Goal: Information Seeking & Learning: Learn about a topic

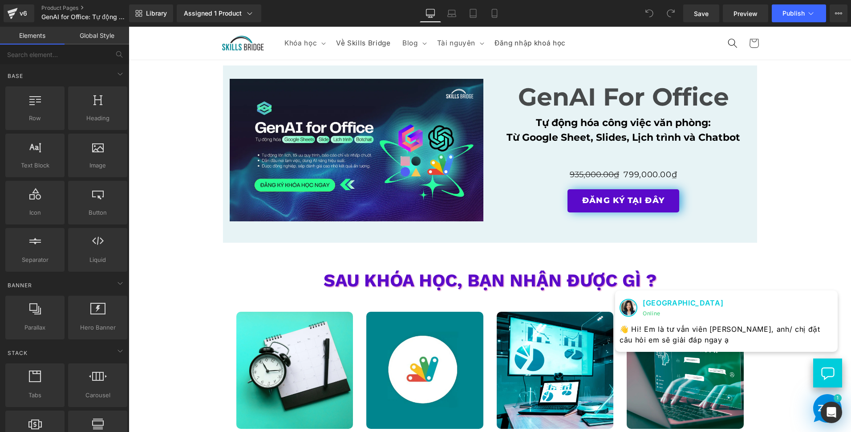
scroll to position [1468, 0]
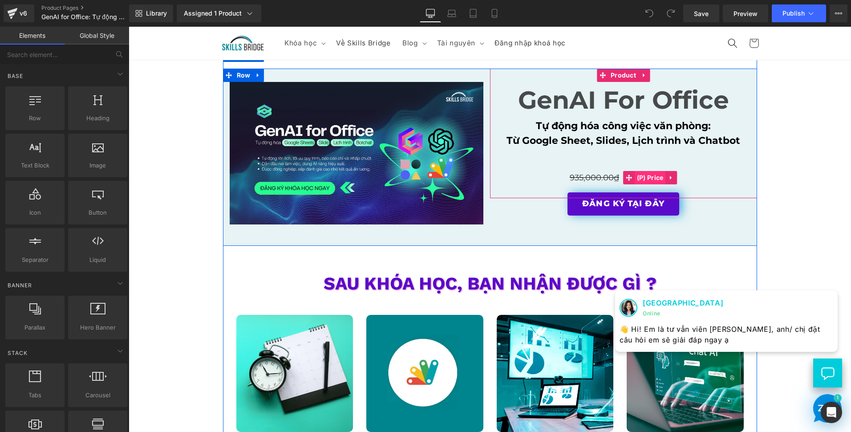
click at [653, 177] on span "(P) Price" at bounding box center [650, 177] width 31 height 13
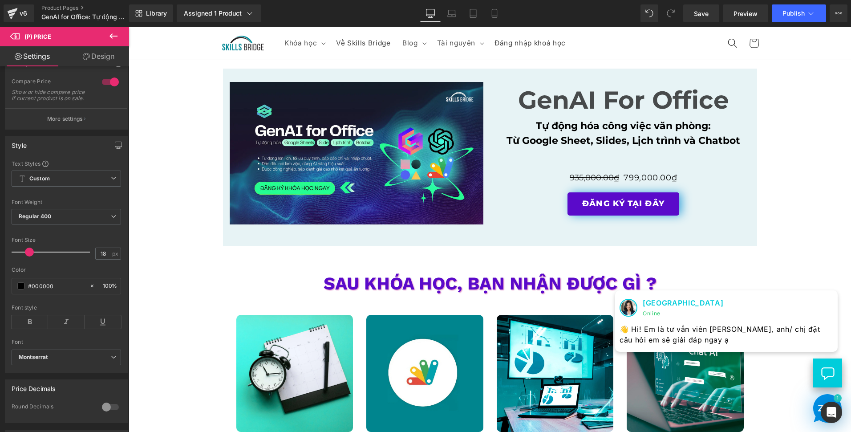
scroll to position [44, 0]
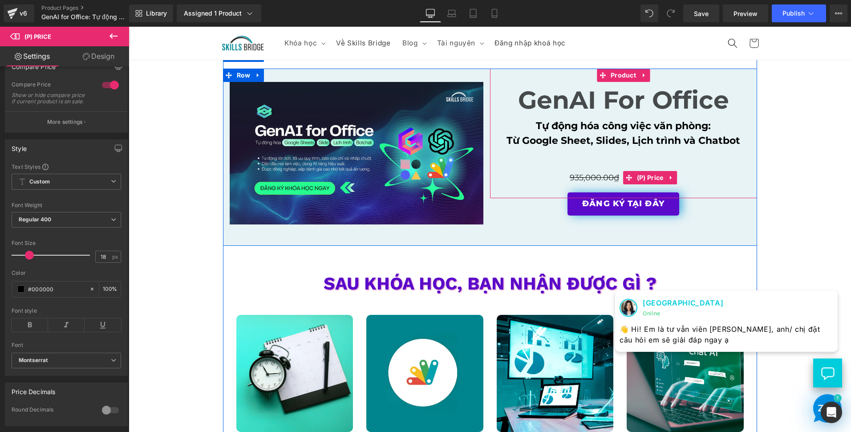
click at [599, 174] on span "935,000.00₫" at bounding box center [594, 178] width 49 height 10
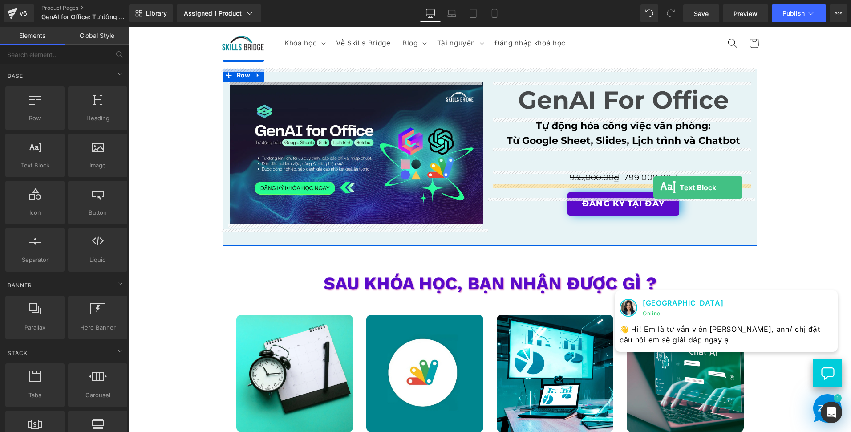
drag, startPoint x: 163, startPoint y: 190, endPoint x: 653, endPoint y: 187, distance: 490.4
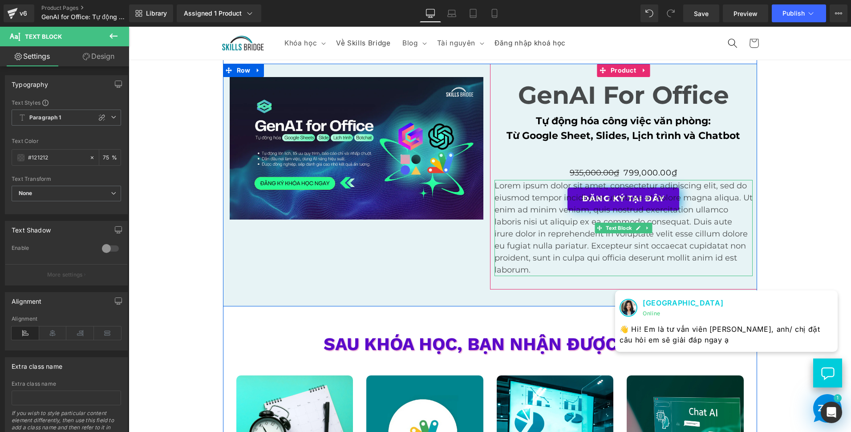
scroll to position [1468, 0]
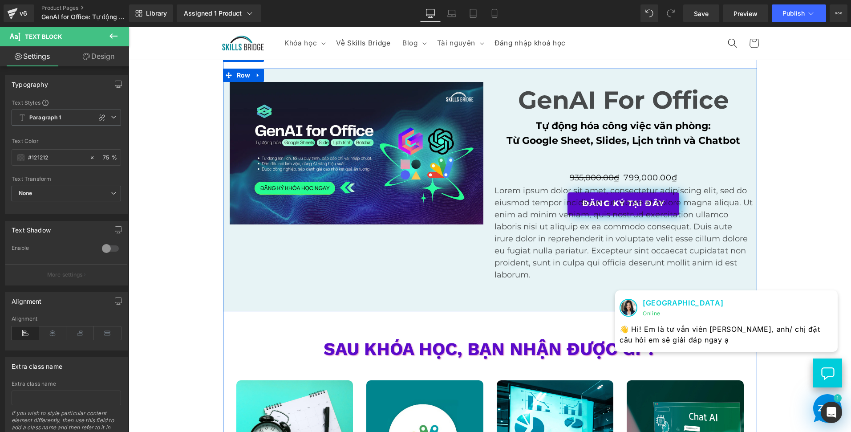
click at [438, 274] on div "Image Row GenAI For Office Text Block Tự động hóa công việc văn phòng: Từ Googl…" at bounding box center [490, 190] width 534 height 243
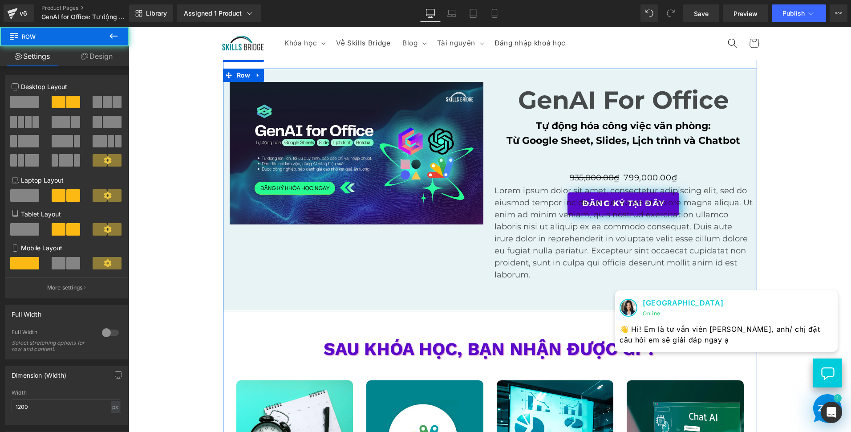
click at [521, 248] on p "Lorem ipsum dolor sit amet, consectetur adipiscing elit, sed do eiusmod tempor …" at bounding box center [623, 233] width 258 height 96
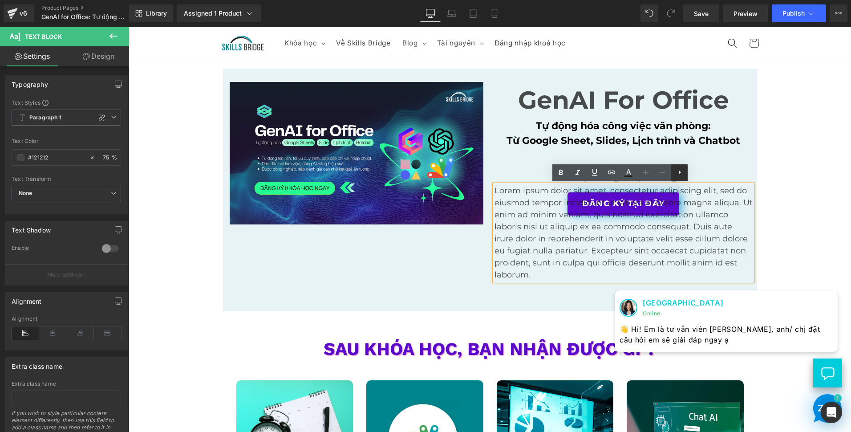
click at [687, 173] on link at bounding box center [679, 172] width 17 height 17
click at [734, 212] on p "Lorem ipsum dolor sit amet, consectetur adipiscing elit, sed do eiusmod tempor …" at bounding box center [623, 233] width 258 height 96
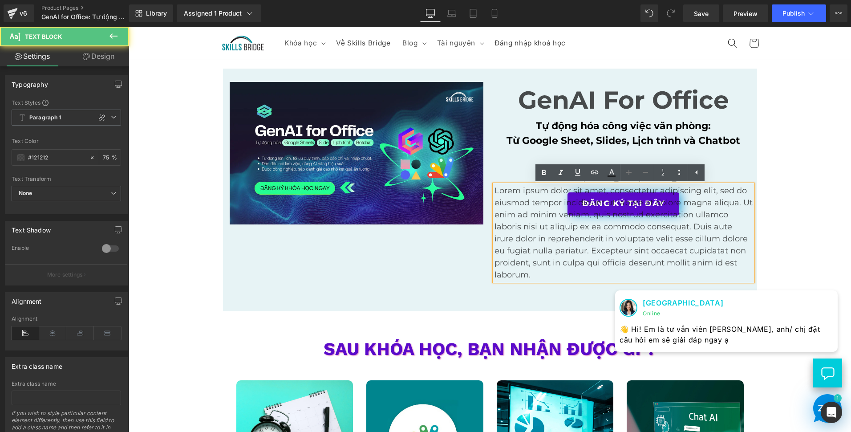
click at [796, 210] on div "Image ĐĂNG KÝ NGAY Button Row Image Row Image ĐĂNG KÝ NGAY Button Row Image Row…" at bounding box center [490, 177] width 722 height 3170
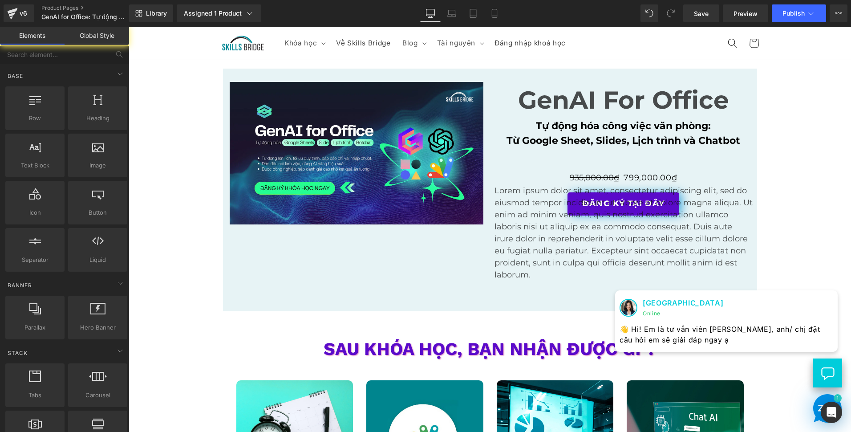
click at [707, 209] on p "Lorem ipsum dolor sit amet, consectetur adipiscing elit, sed do eiusmod tempor …" at bounding box center [623, 233] width 258 height 96
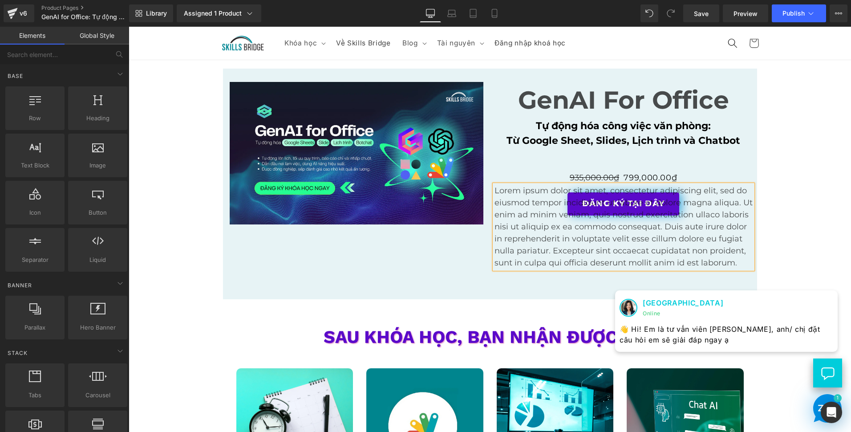
click at [773, 201] on div "Image ĐĂNG KÝ NGAY Button Row Image Row Image ĐĂNG KÝ NGAY Button Row Image Row…" at bounding box center [490, 171] width 722 height 3158
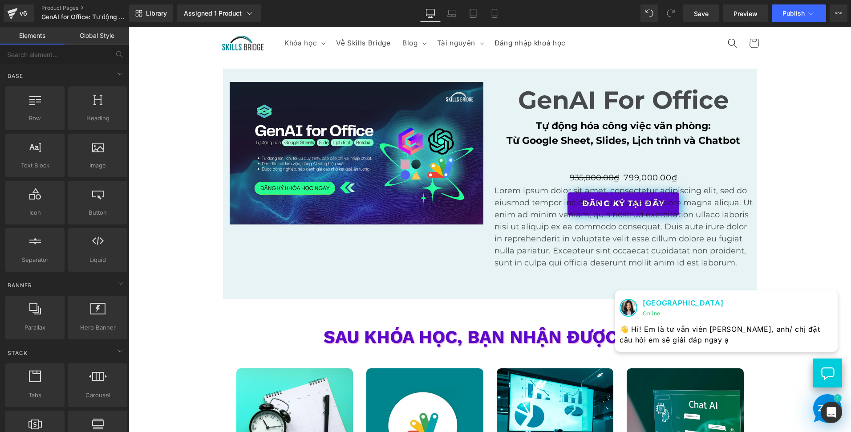
click at [735, 190] on p "Lorem ipsum dolor sit amet, consectetur adipiscing elit, sed do eiusmod tempor …" at bounding box center [623, 227] width 258 height 84
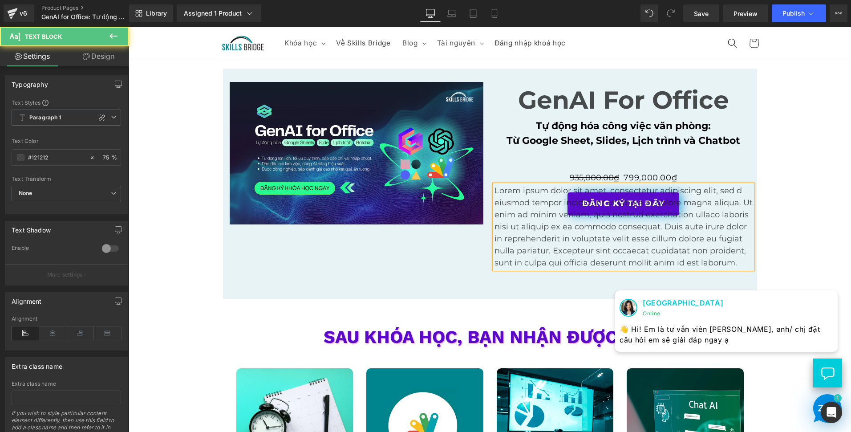
click at [744, 185] on p "Lorem ipsum dolor sit amet, consectetur adipiscing elit, sed d eiusmod tempor i…" at bounding box center [623, 227] width 258 height 84
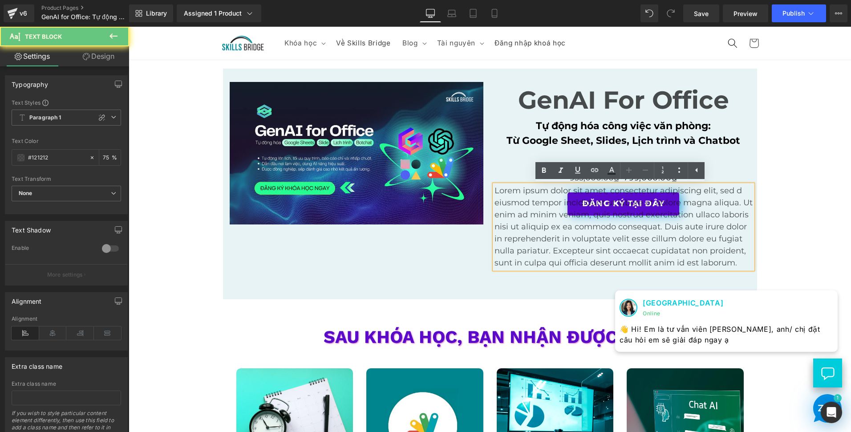
click at [741, 182] on div "935,000.00₫ 799,000.00₫" at bounding box center [623, 178] width 258 height 14
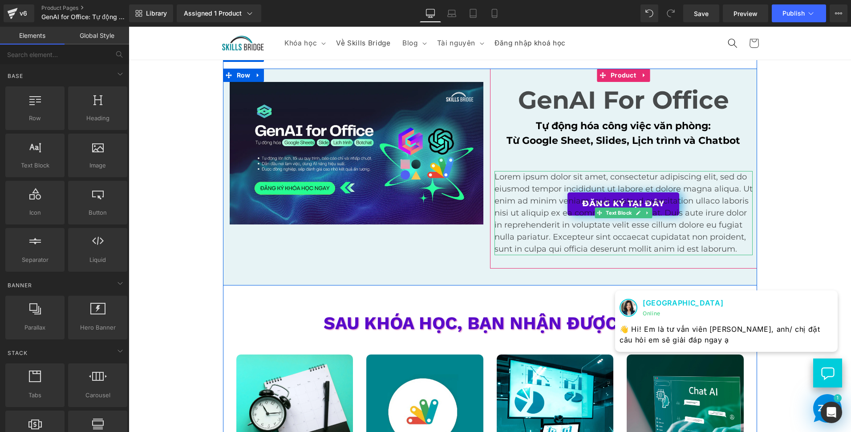
scroll to position [1482, 0]
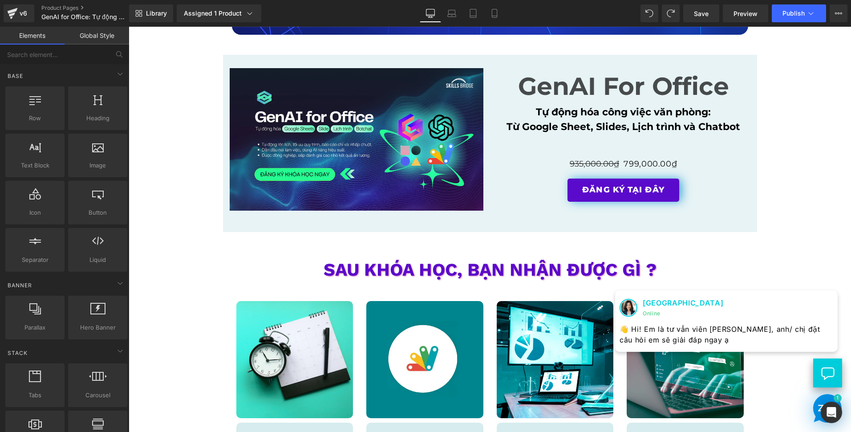
click at [774, 213] on div "Image ĐĂNG KÝ NGAY Button Row Image Row Image ĐĂNG KÝ NGAY Button Row Image Row…" at bounding box center [490, 130] width 722 height 3105
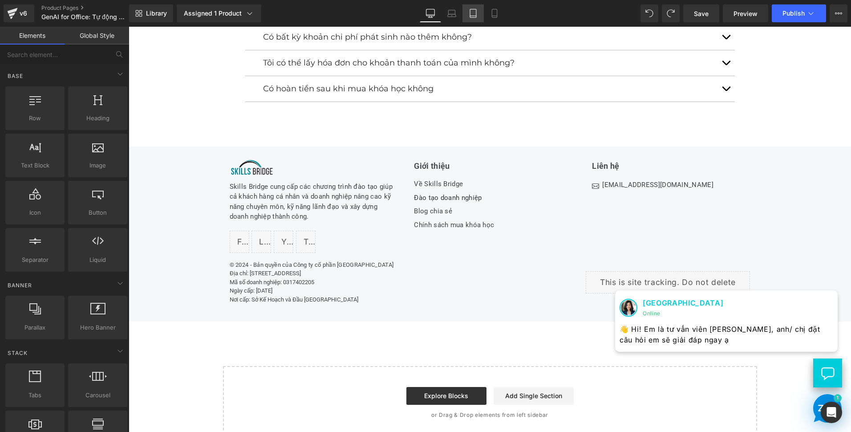
scroll to position [2728, 0]
